Goal: Information Seeking & Learning: Find specific fact

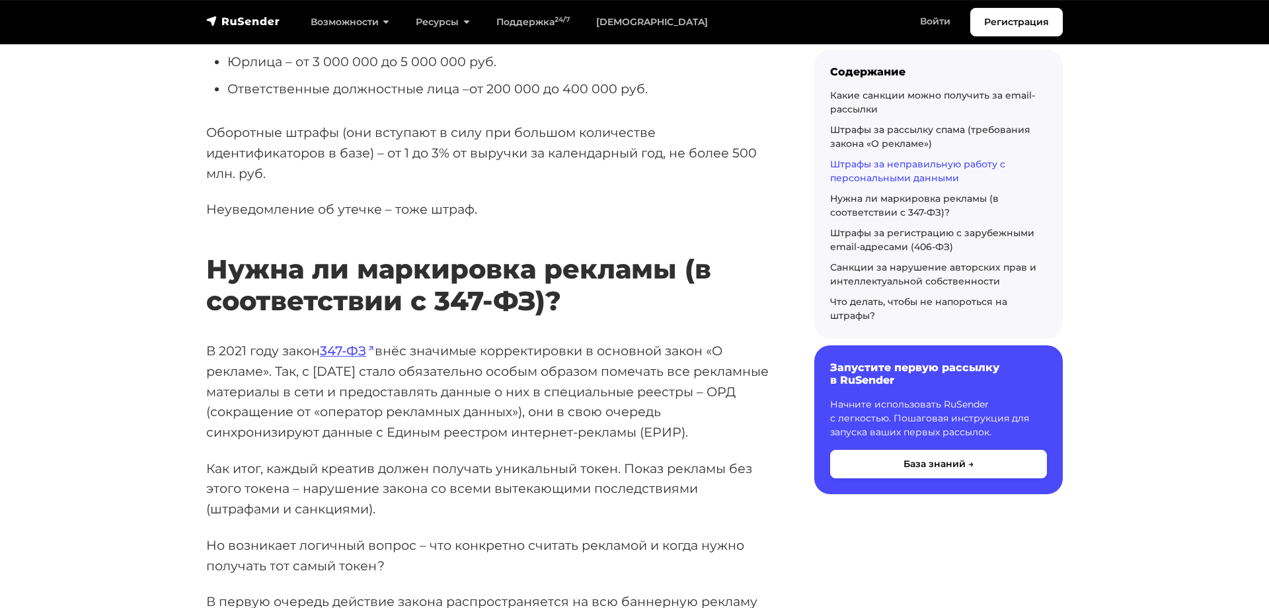
scroll to position [3998, 0]
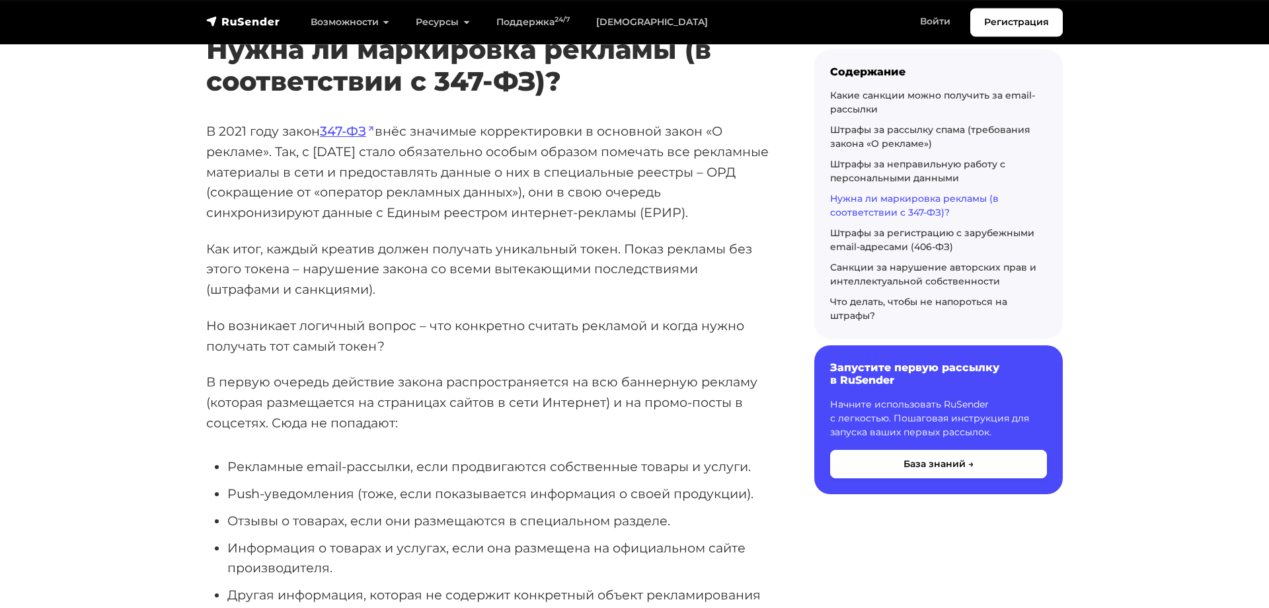
scroll to position [4305, 0]
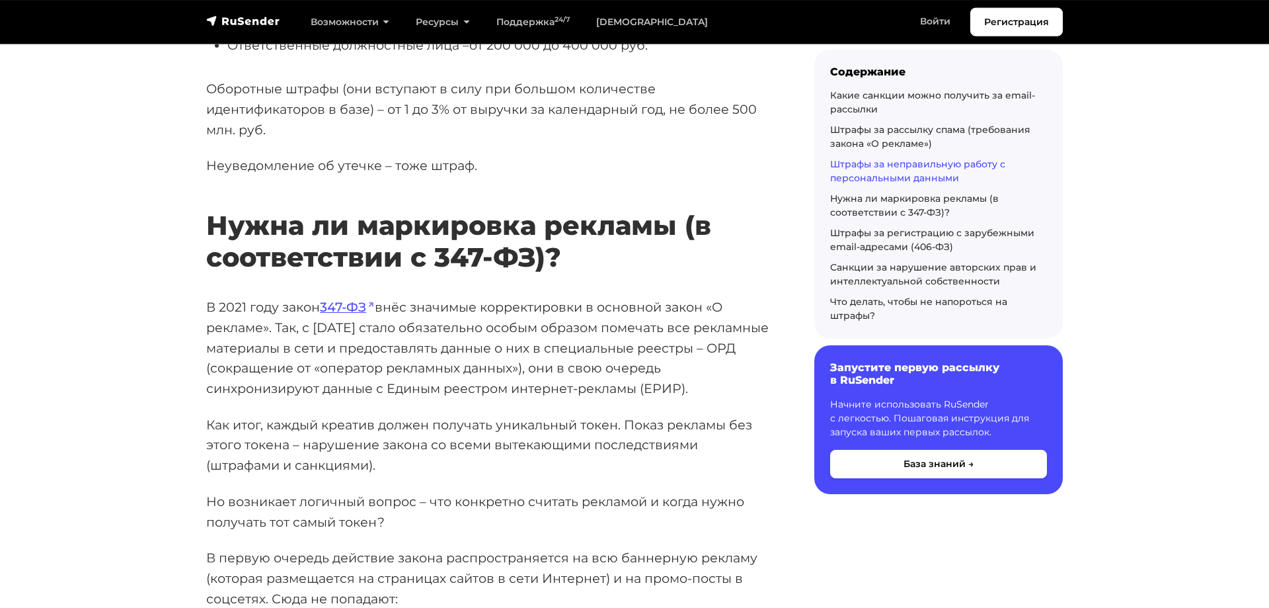
scroll to position [4120, 0]
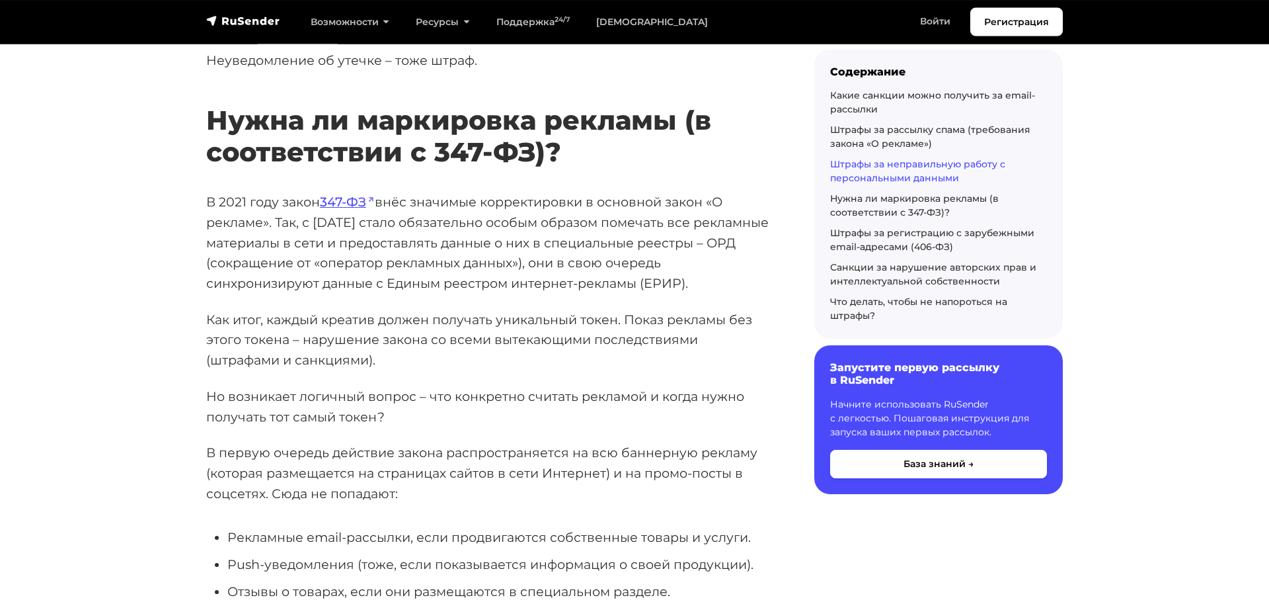
click at [210, 97] on h2 "Нужна ли маркировка рекламы (в соответствии с 347-ФЗ)?" at bounding box center [489, 116] width 566 height 102
click at [208, 97] on h2 "Нужна ли маркировка рекламы (в соответствии с 347-ФЗ)?" at bounding box center [489, 116] width 566 height 102
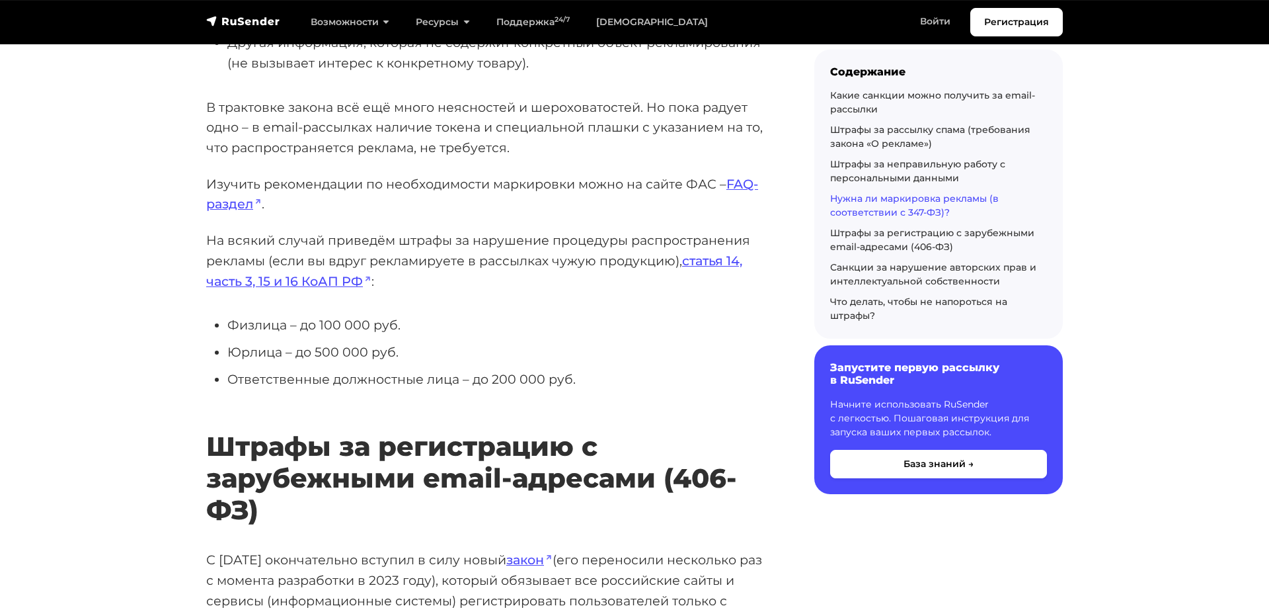
scroll to position [4769, 0]
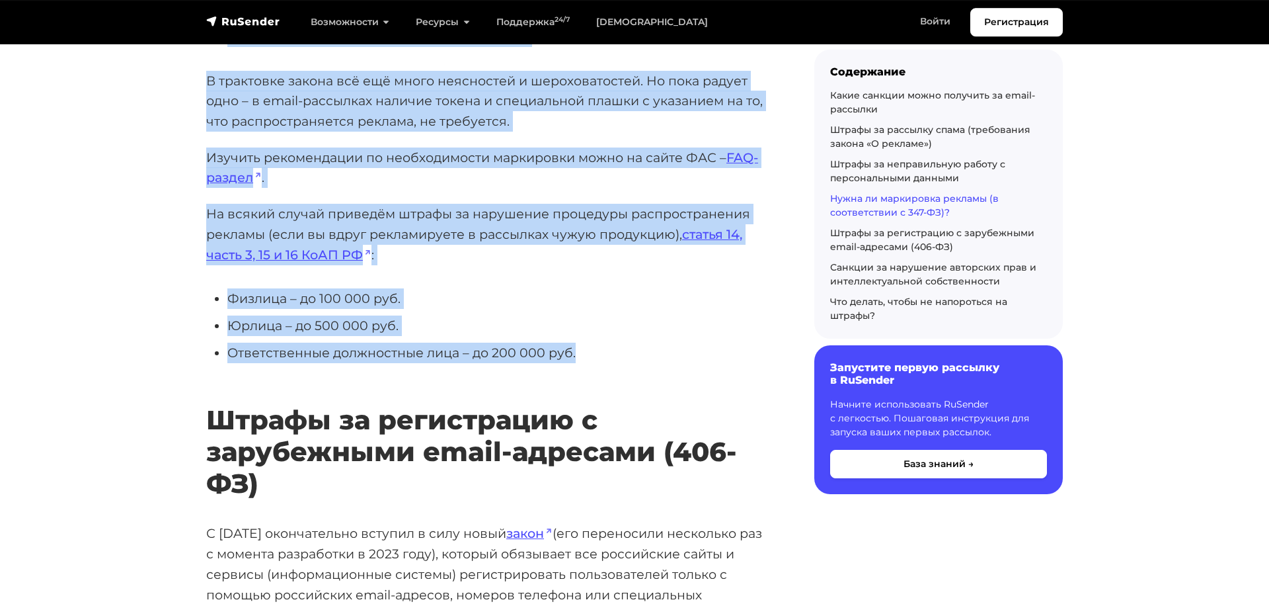
click at [588, 342] on li "Ответственные должностные лица – до 200 000 руб." at bounding box center [499, 352] width 545 height 20
copy div "Нужна ли маркировка рекламы (в соответствии с 347-ФЗ)? В 2021 году закон 347-ФЗ…"
